Goal: Task Accomplishment & Management: Complete application form

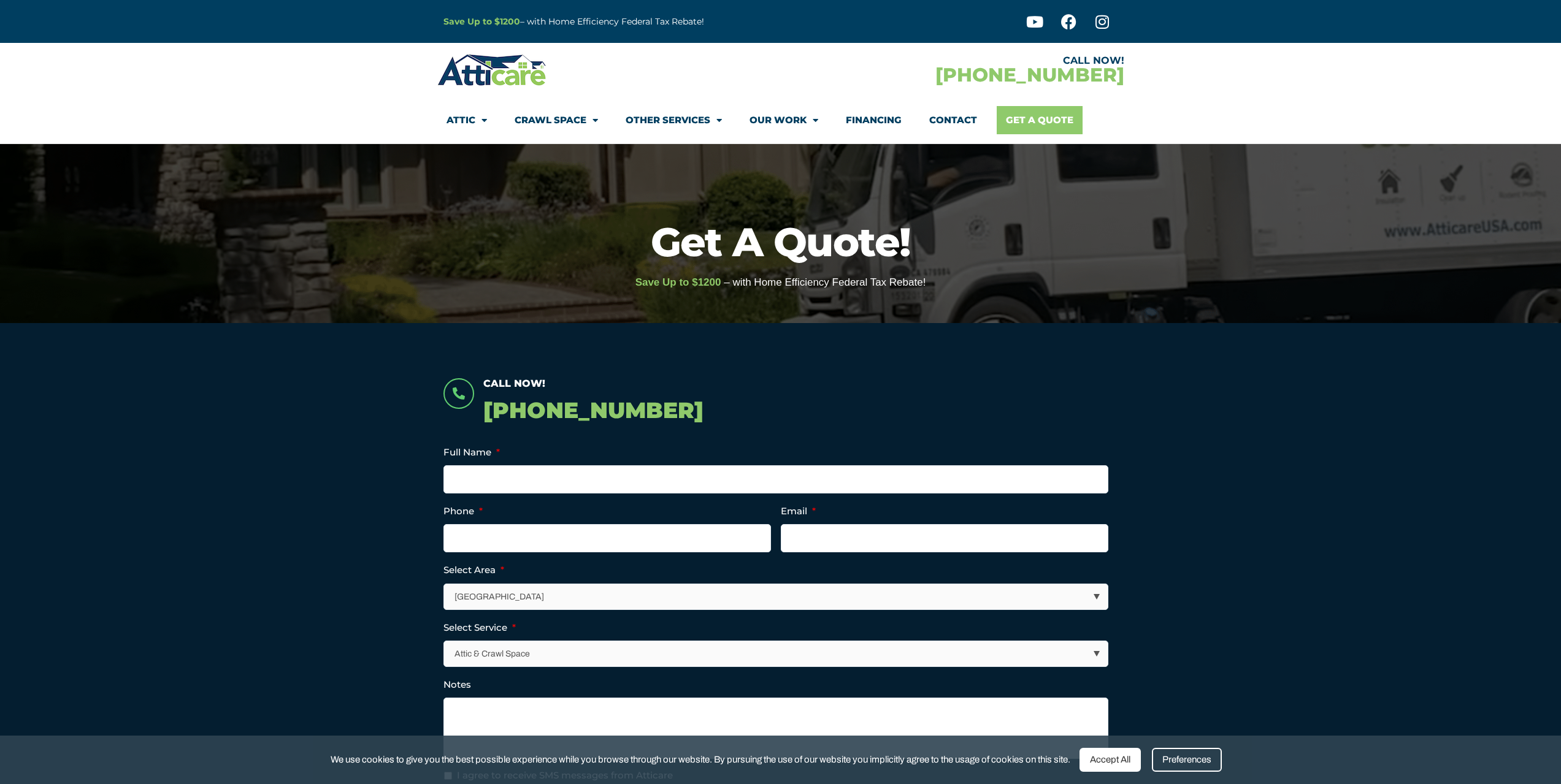
click at [1040, 118] on link "Get A Quote" at bounding box center [1040, 120] width 86 height 28
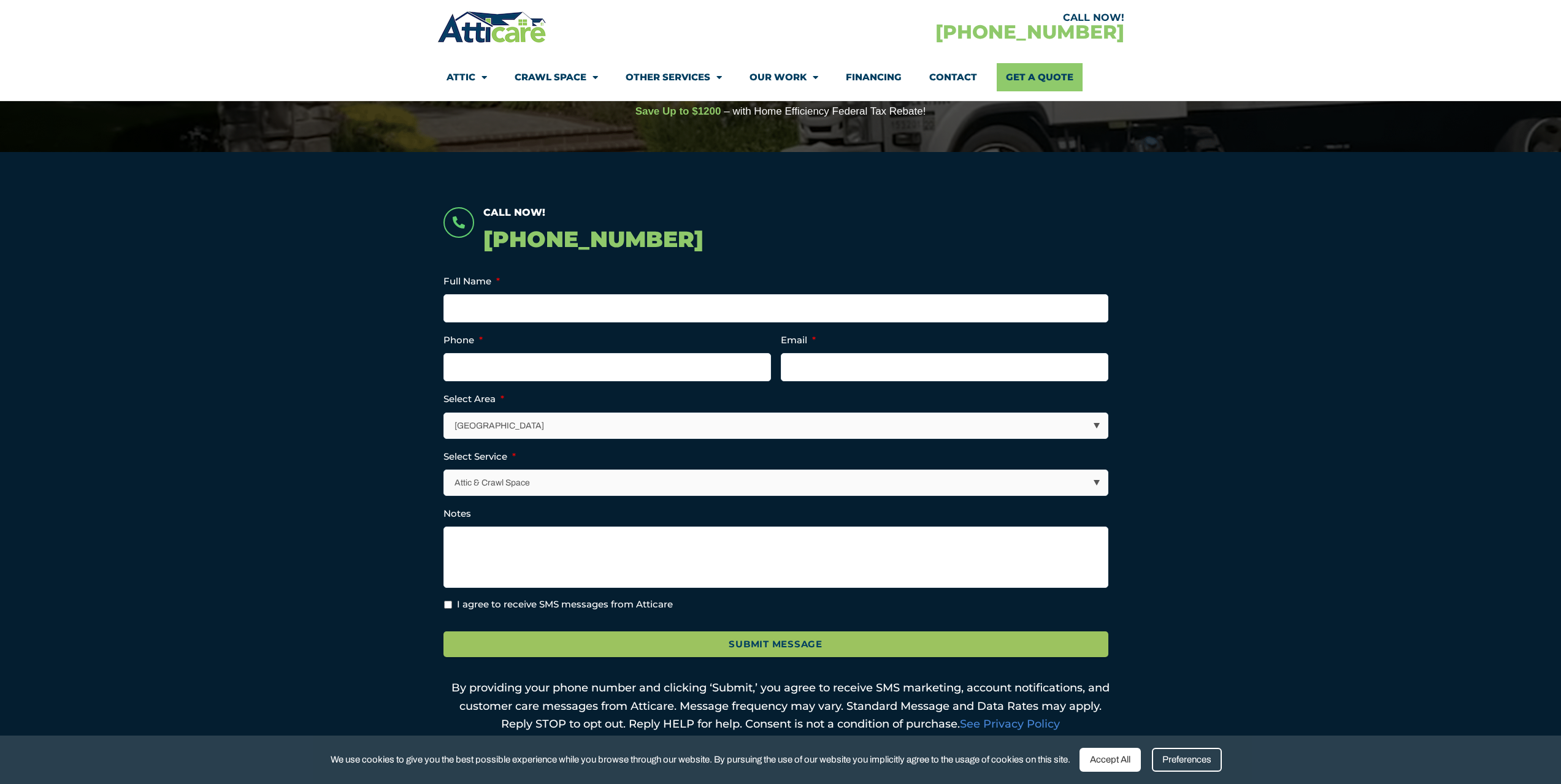
scroll to position [184, 0]
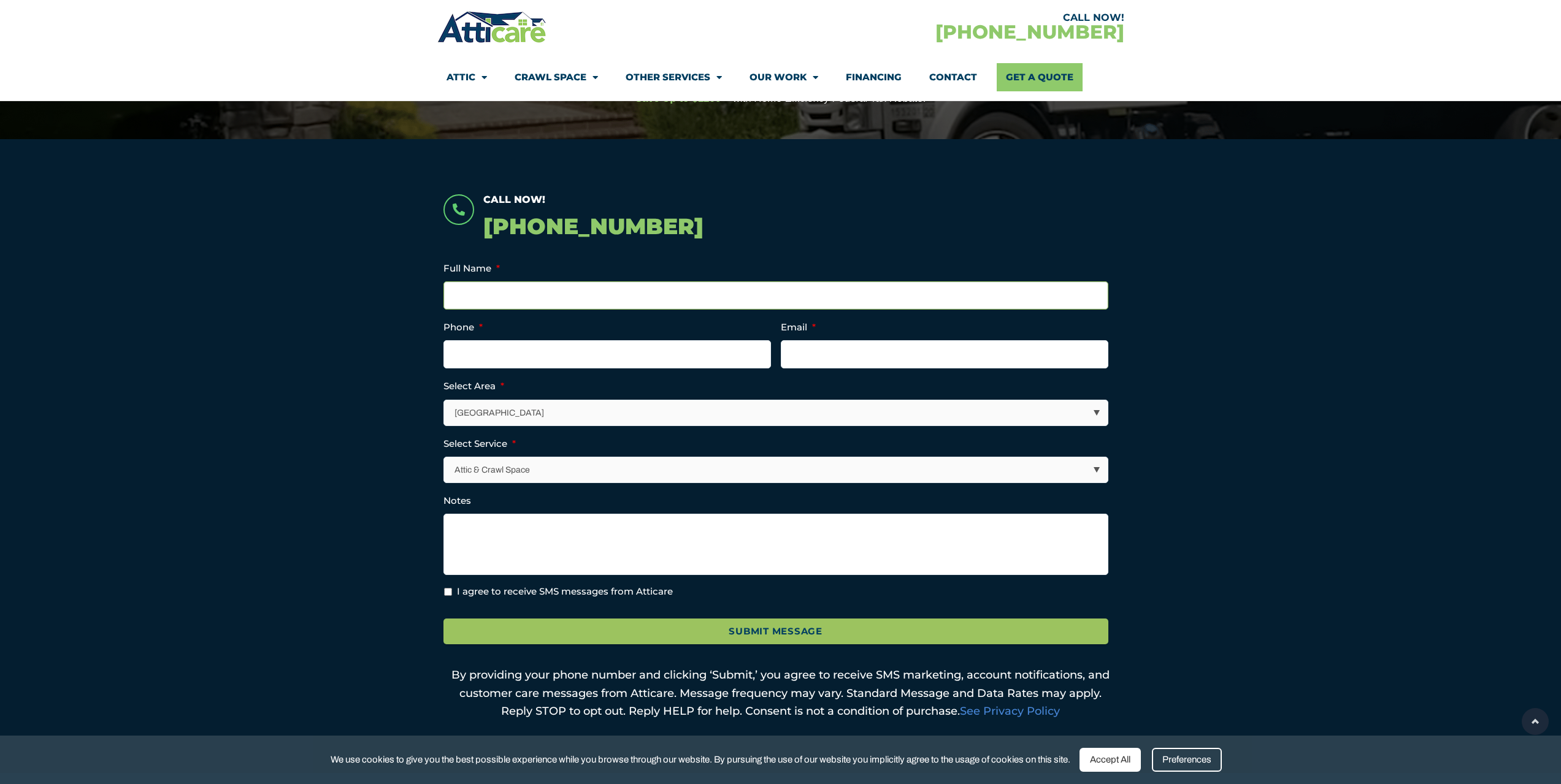
click at [530, 289] on input "Full Name *" at bounding box center [775, 295] width 665 height 28
type input "Megan Wall Shui"
type input "(805) 405-4187"
type input "eggywall@gmail.com"
click at [489, 415] on select "Los Angeles Area San Francisco Bay Area New Jersey / New York Area Other Areas" at bounding box center [777, 412] width 664 height 25
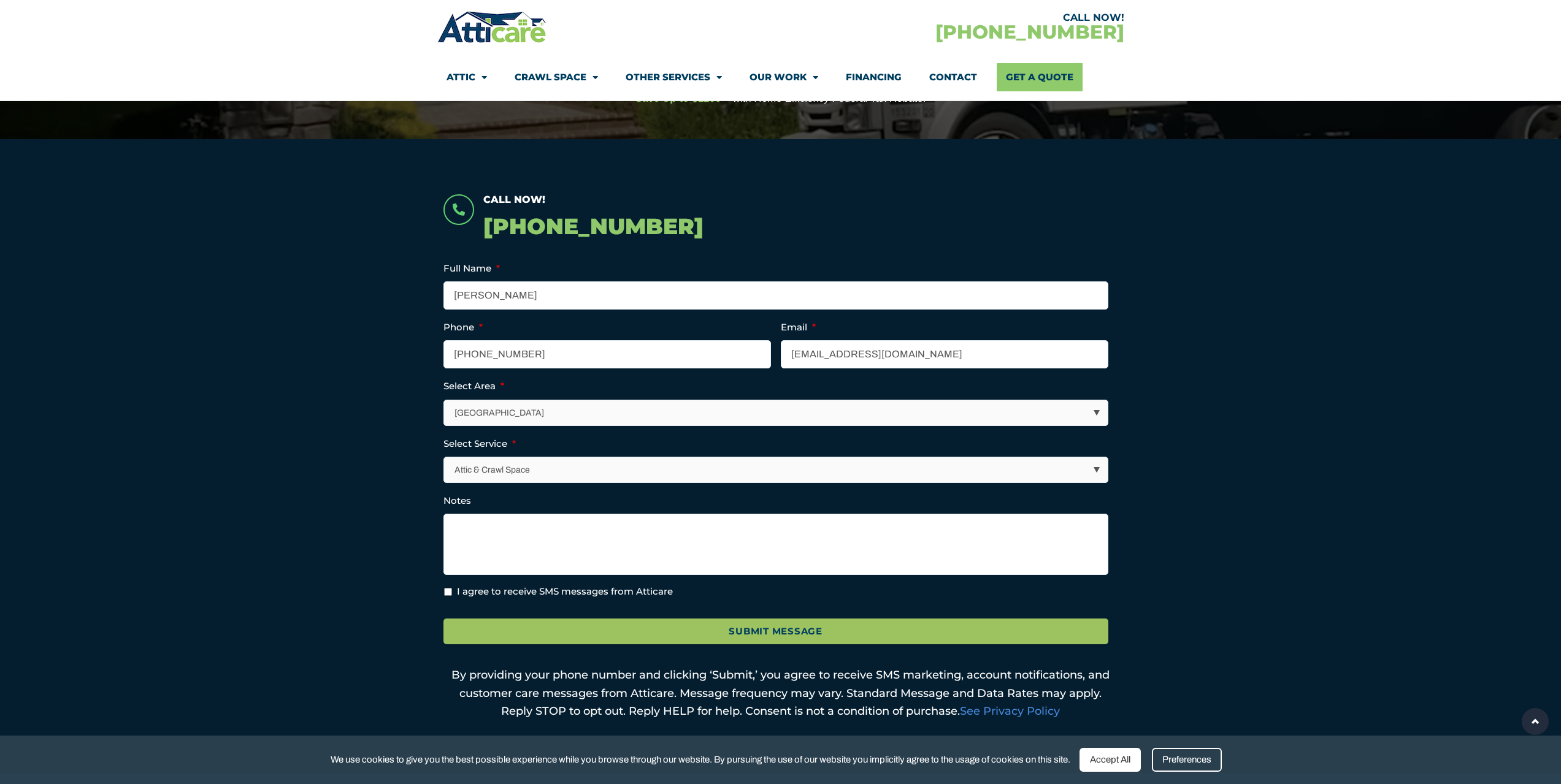
select select "[GEOGRAPHIC_DATA]"
click at [445, 400] on select "Los Angeles Area San Francisco Bay Area New Jersey / New York Area Other Areas" at bounding box center [777, 412] width 664 height 25
click at [488, 472] on select "Attic & Crawl Space Insulation Roofing Solar Energy Other Services" at bounding box center [777, 469] width 664 height 25
click at [445, 457] on select "Attic & Crawl Space Insulation Roofing Solar Energy Other Services" at bounding box center [777, 469] width 664 height 25
click at [499, 520] on textarea "Notes" at bounding box center [775, 544] width 665 height 61
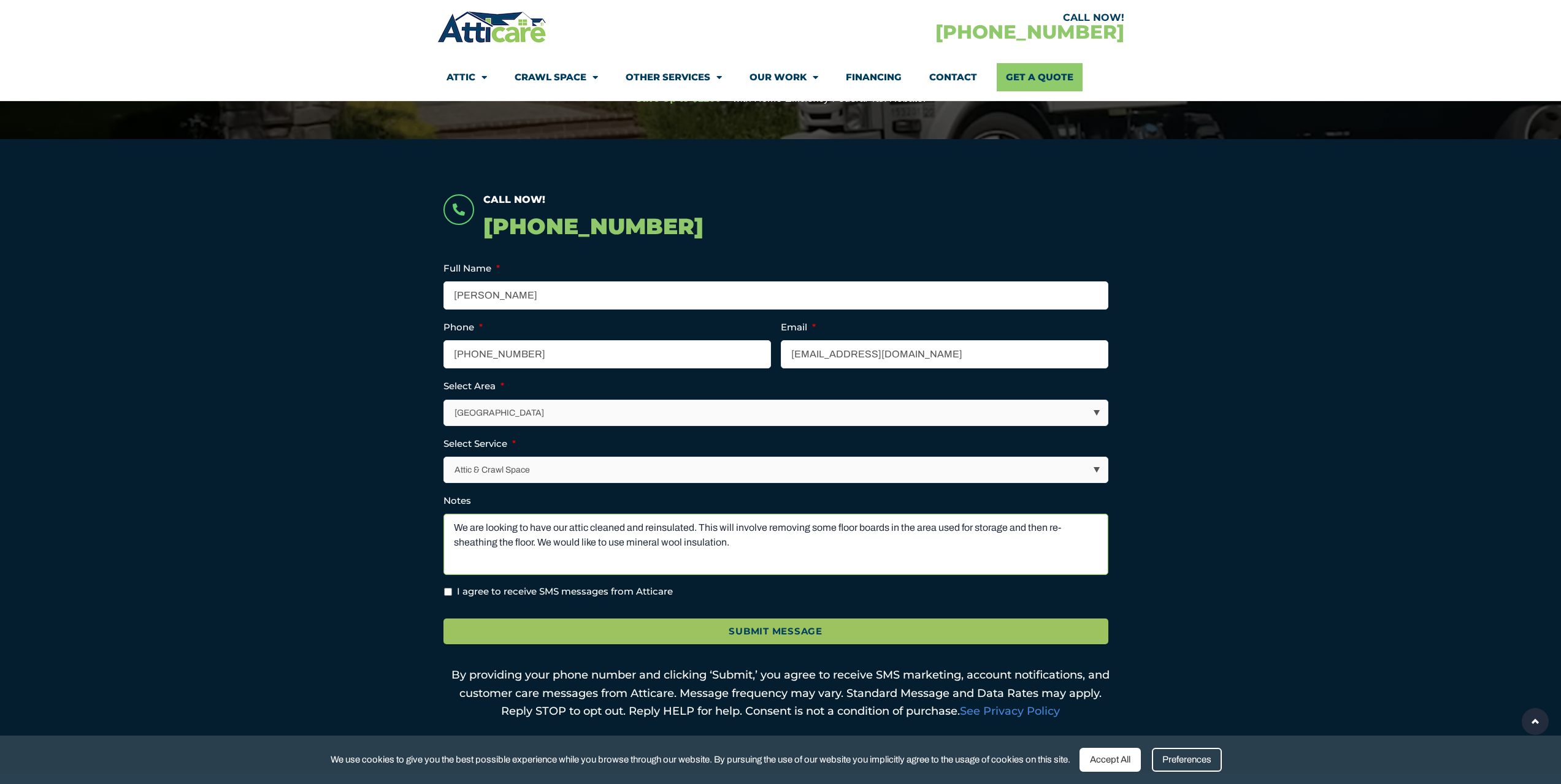
type textarea "We are looking to have our attic cleaned and reinsulated. This will involve rem…"
click at [513, 589] on label "I agree to receive SMS messages from Atticare" at bounding box center [565, 591] width 216 height 14
click at [452, 589] on input "I agree to receive SMS messages from Atticare" at bounding box center [448, 592] width 8 height 8
checkbox input "true"
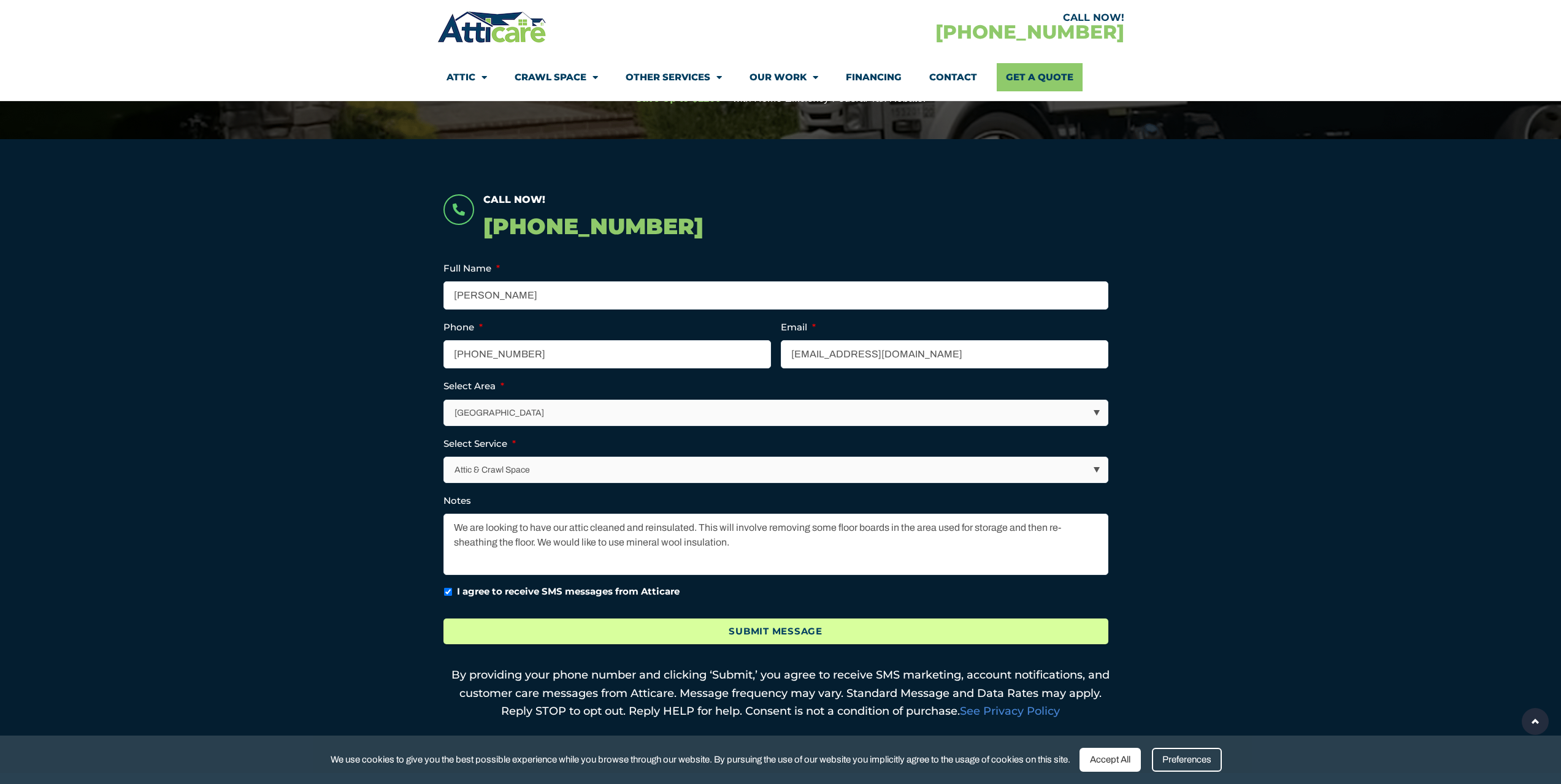
click at [743, 642] on input "Submit Message" at bounding box center [775, 632] width 665 height 26
